Goal: Complete application form

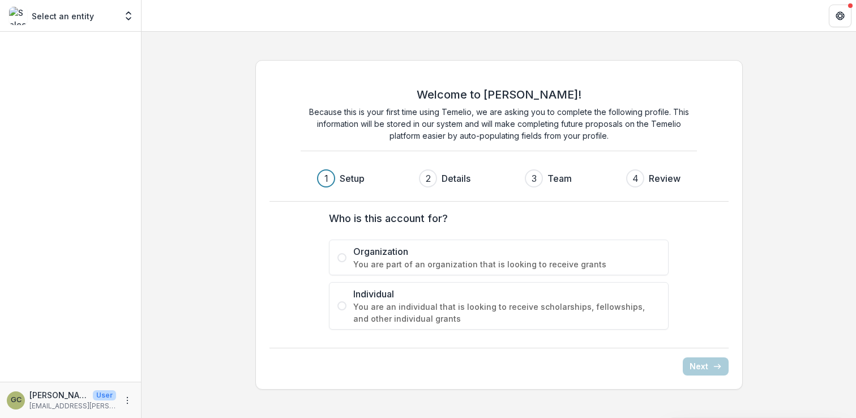
click at [273, 263] on div "Who is this account for? Organization You are part of an organization that is l…" at bounding box center [498, 270] width 453 height 137
click at [422, 217] on label "Who is this account for?" at bounding box center [495, 218] width 333 height 15
click at [421, 217] on label "Who is this account for?" at bounding box center [495, 218] width 333 height 15
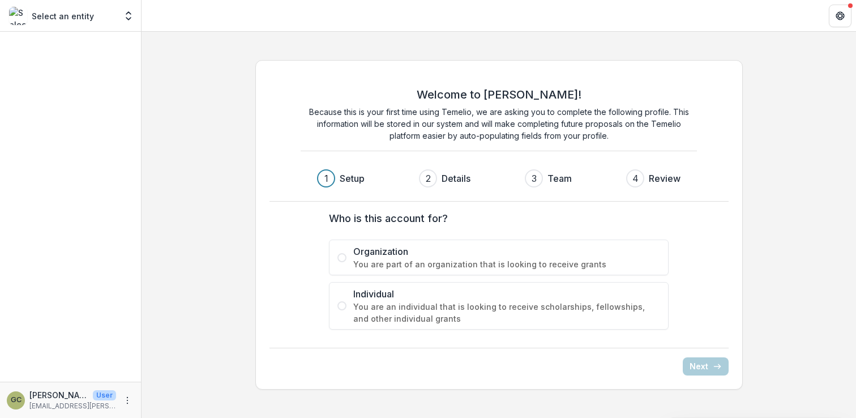
click at [421, 217] on label "Who is this account for?" at bounding box center [495, 218] width 333 height 15
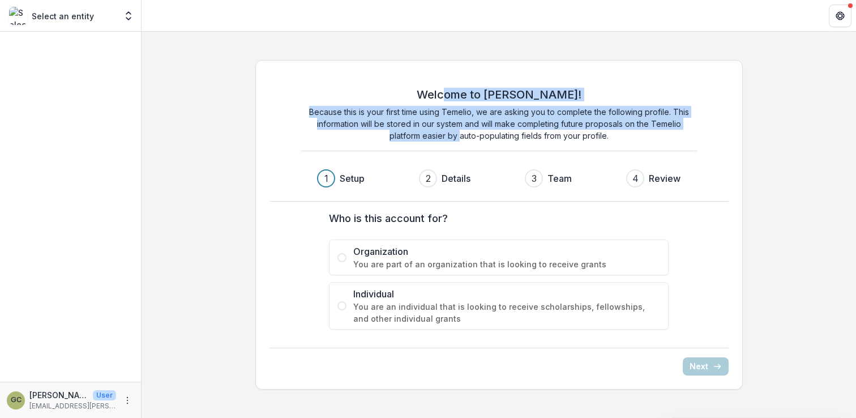
drag, startPoint x: 467, startPoint y: 91, endPoint x: 457, endPoint y: 130, distance: 39.7
click at [457, 130] on div "Welcome to [PERSON_NAME]! Because this is your first time using Temelio, we are…" at bounding box center [499, 119] width 396 height 63
click at [457, 130] on p "Because this is your first time using Temelio, we are asking you to complete th…" at bounding box center [499, 124] width 396 height 36
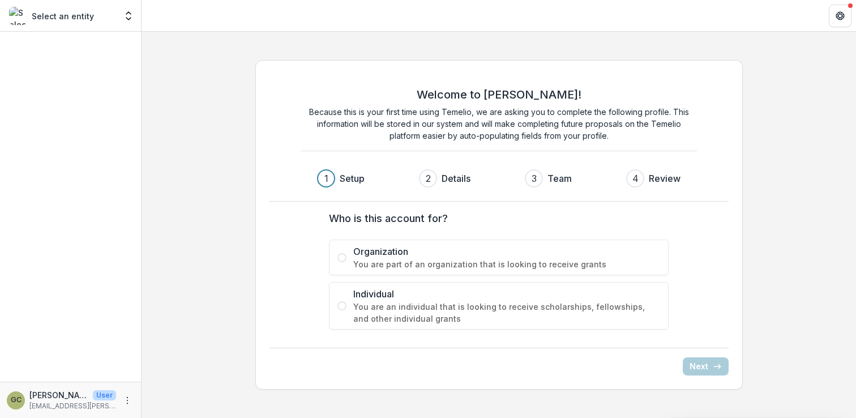
click at [383, 255] on span "Organization" at bounding box center [506, 252] width 307 height 14
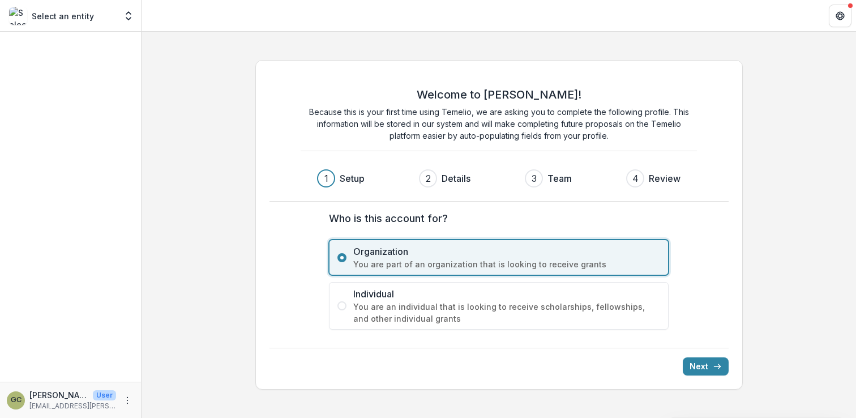
click at [416, 301] on span "You are an individual that is looking to receive scholarships, fellowships, and…" at bounding box center [506, 313] width 307 height 24
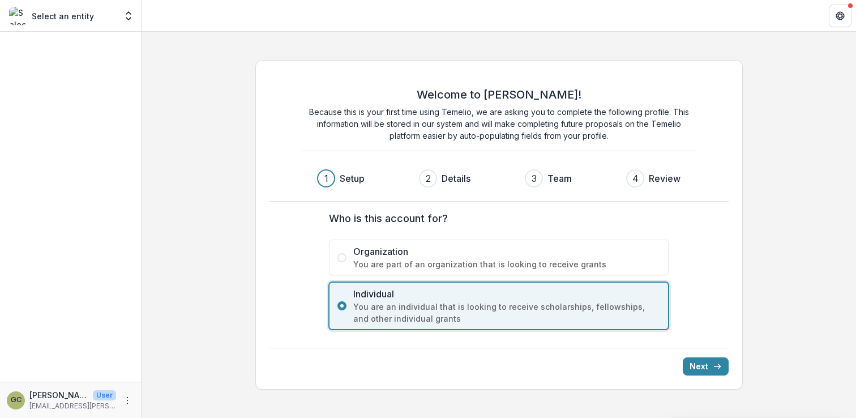
click at [408, 258] on span "Organization" at bounding box center [506, 252] width 307 height 14
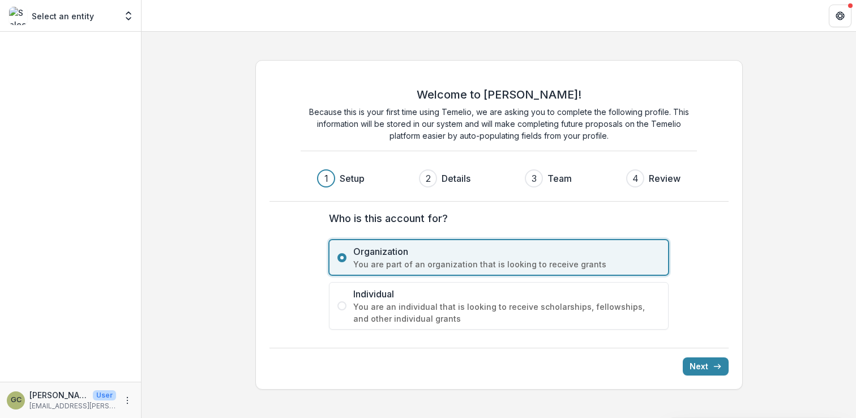
click at [427, 302] on span "You are an individual that is looking to receive scholarships, fellowships, and…" at bounding box center [506, 313] width 307 height 24
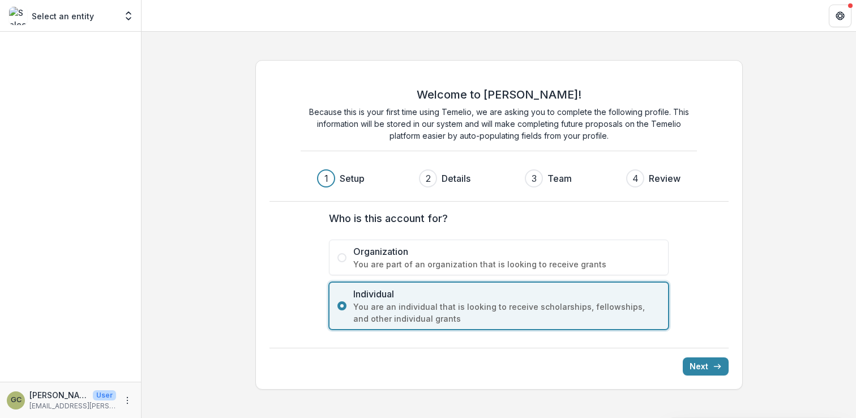
click at [430, 121] on p "Because this is your first time using Temelio, we are asking you to complete th…" at bounding box center [499, 124] width 396 height 36
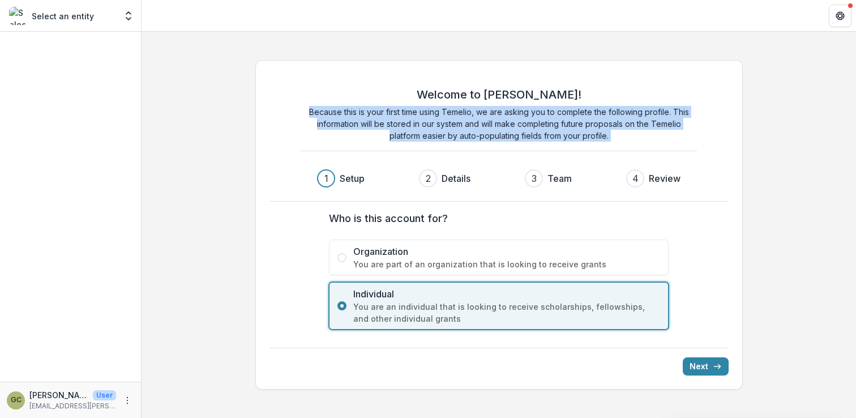
click at [430, 121] on p "Because this is your first time using Temelio, we are asking you to complete th…" at bounding box center [499, 124] width 396 height 36
click at [445, 118] on p "Because this is your first time using Temelio, we are asking you to complete th…" at bounding box center [499, 124] width 396 height 36
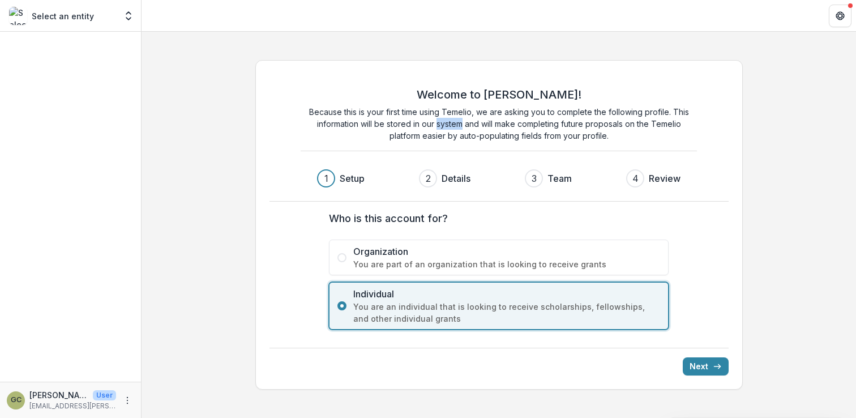
click at [445, 118] on p "Because this is your first time using Temelio, we are asking you to complete th…" at bounding box center [499, 124] width 396 height 36
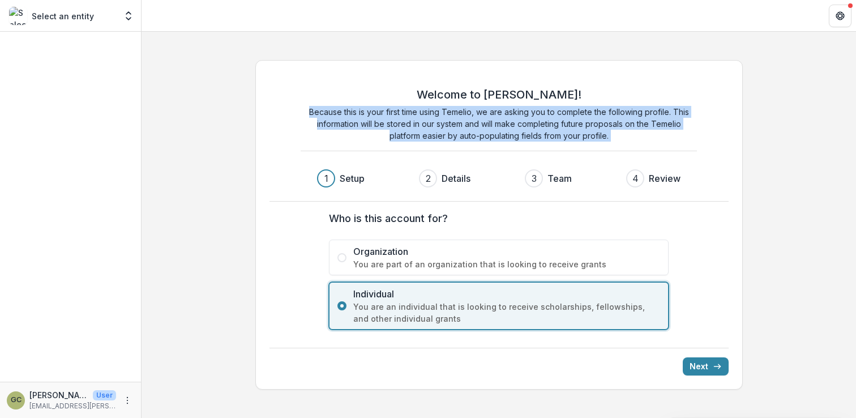
click at [445, 118] on p "Because this is your first time using Temelio, we are asking you to complete th…" at bounding box center [499, 124] width 396 height 36
